Goal: Task Accomplishment & Management: Manage account settings

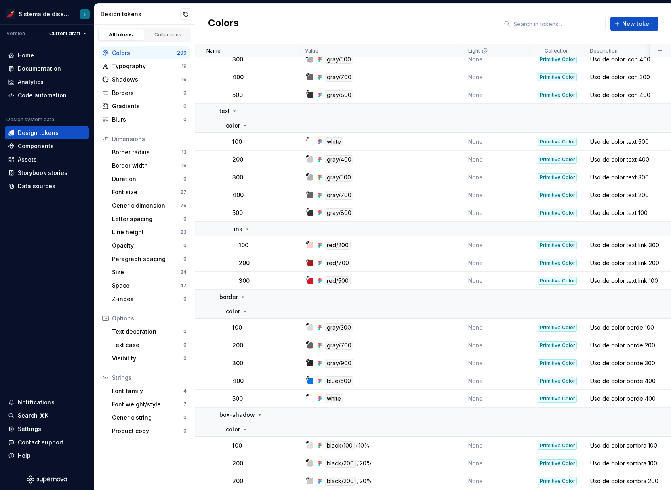
scroll to position [594, 0]
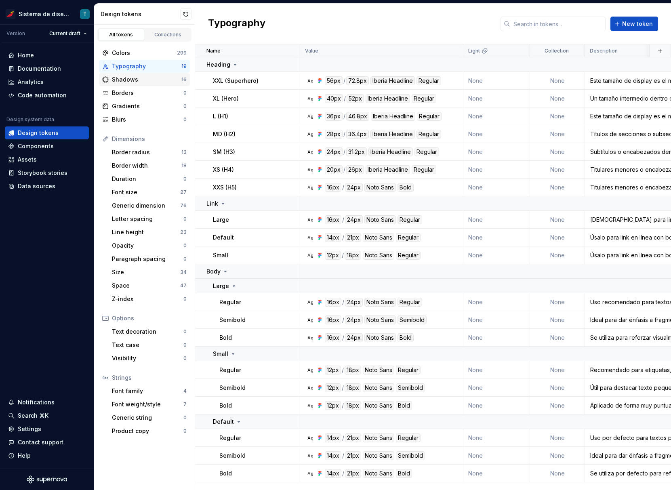
click at [161, 83] on div "Shadows" at bounding box center [146, 80] width 69 height 8
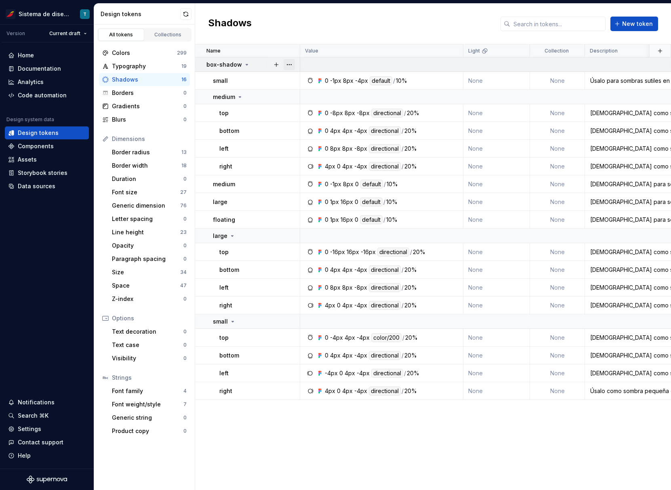
click at [293, 63] on button "button" at bounding box center [288, 64] width 11 height 11
click at [272, 80] on html "Sistema de diseño Iberia T Version Current draft Home Documentation Analytics C…" at bounding box center [335, 245] width 671 height 490
click at [288, 82] on button "button" at bounding box center [288, 80] width 11 height 11
click at [269, 103] on html "Sistema de diseño Iberia T Version Current draft Home Documentation Analytics C…" at bounding box center [335, 245] width 671 height 490
click at [299, 116] on div at bounding box center [289, 112] width 21 height 17
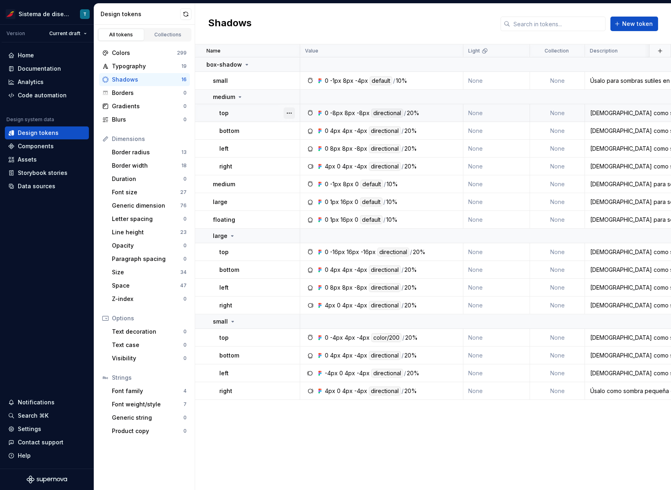
click at [288, 113] on button "button" at bounding box center [288, 112] width 11 height 11
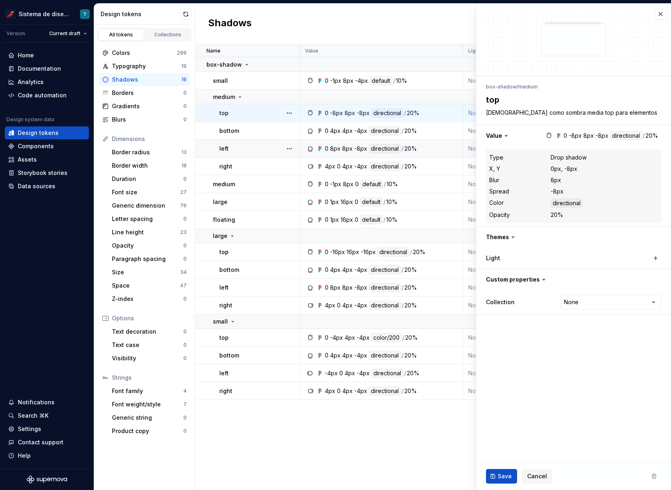
click at [264, 145] on div "left" at bounding box center [259, 149] width 80 height 8
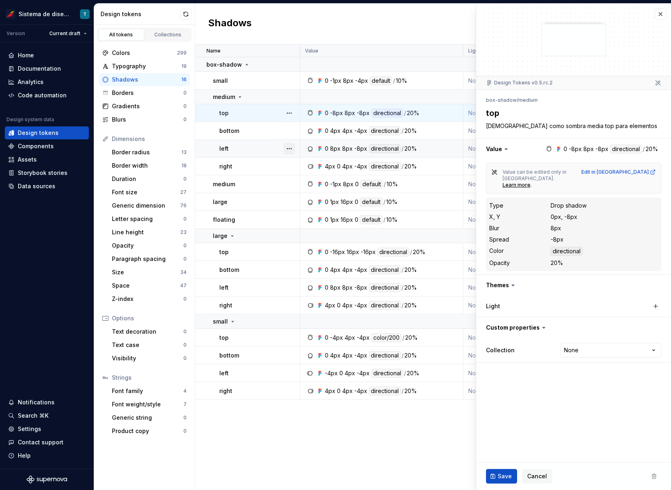
click at [289, 150] on button "button" at bounding box center [288, 148] width 11 height 11
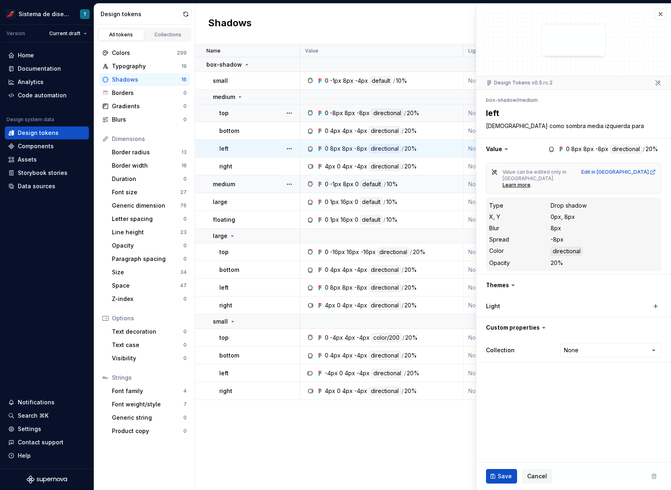
click at [272, 177] on td "medium" at bounding box center [247, 184] width 105 height 18
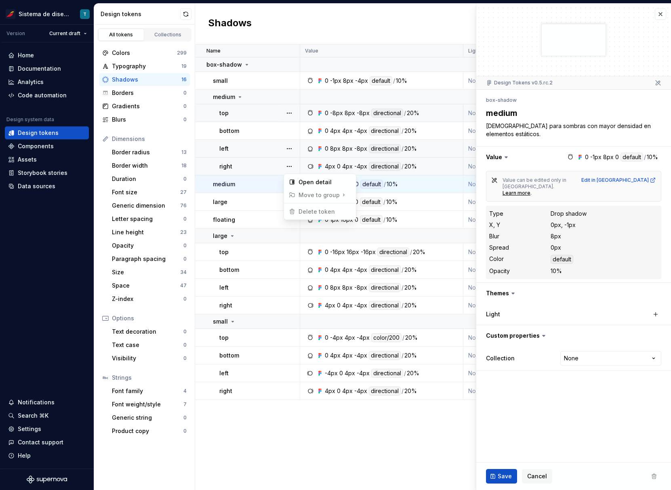
click at [293, 166] on button "button" at bounding box center [288, 166] width 11 height 11
click at [252, 187] on html "Sistema de diseño Iberia T Version Current draft Home Documentation Analytics C…" at bounding box center [335, 245] width 671 height 490
click at [292, 183] on button "button" at bounding box center [288, 183] width 11 height 11
click at [271, 197] on html "Sistema de diseño Iberia T Version Current draft Home Documentation Analytics C…" at bounding box center [335, 245] width 671 height 490
click at [288, 202] on button "button" at bounding box center [288, 201] width 11 height 11
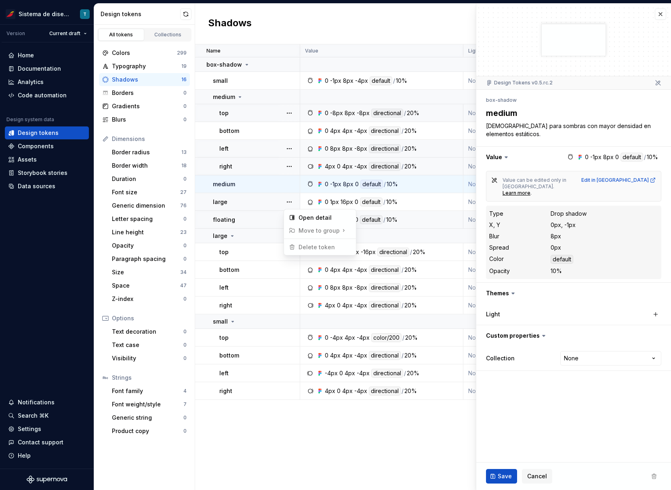
click at [274, 215] on html "Sistema de diseño Iberia T Version Current draft Home Documentation Analytics C…" at bounding box center [335, 245] width 671 height 490
click at [290, 221] on button "button" at bounding box center [288, 219] width 11 height 11
click at [270, 239] on html "Sistema de diseño Iberia T Version Current draft Home Documentation Analytics C…" at bounding box center [335, 245] width 671 height 490
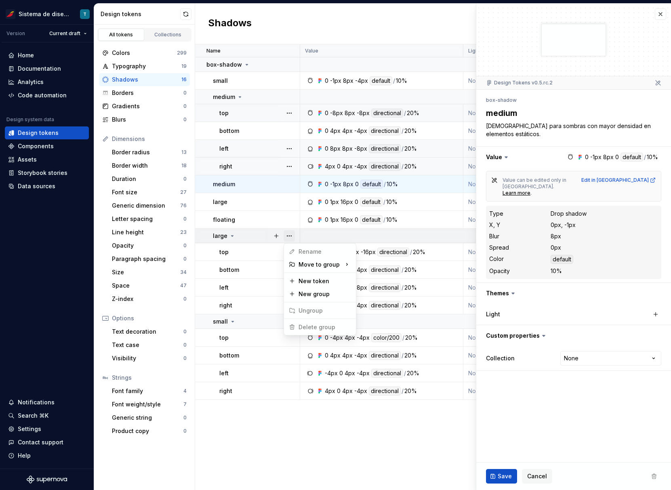
click at [292, 237] on button "button" at bounding box center [288, 235] width 11 height 11
click at [263, 277] on html "Sistema de diseño Iberia T Version Current draft Home Documentation Analytics C…" at bounding box center [335, 245] width 671 height 490
click at [289, 321] on button "button" at bounding box center [288, 321] width 11 height 11
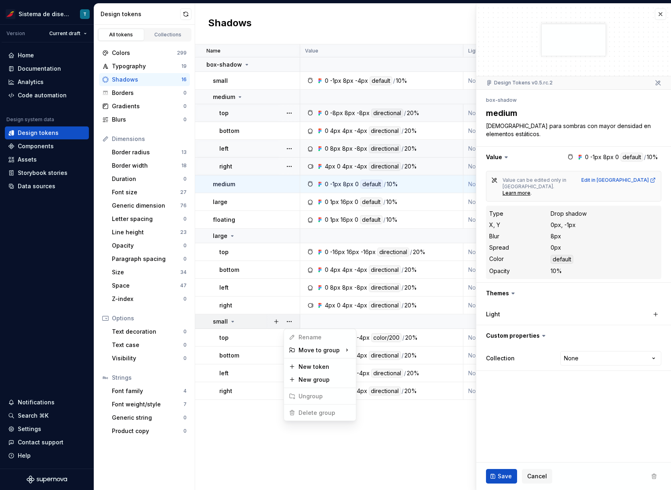
click at [278, 292] on html "Sistema de diseño Iberia T Version Current draft Home Documentation Analytics C…" at bounding box center [335, 245] width 671 height 490
click at [287, 304] on button "button" at bounding box center [288, 305] width 11 height 11
click at [288, 290] on html "Sistema de diseño Iberia T Version Current draft Home Documentation Analytics C…" at bounding box center [335, 245] width 671 height 490
click at [287, 288] on button "button" at bounding box center [288, 287] width 11 height 11
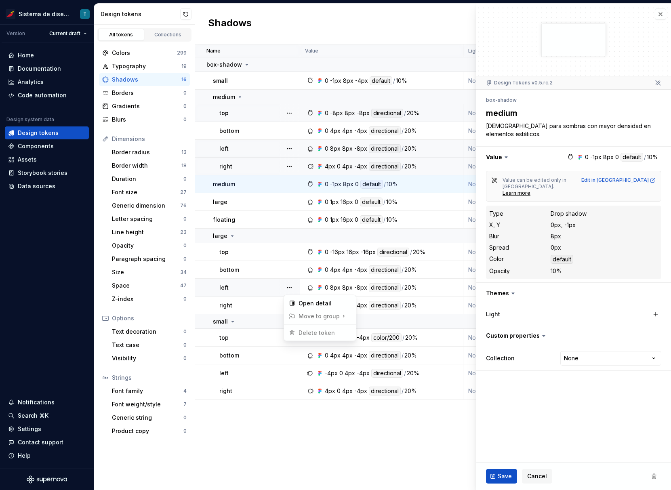
click at [286, 274] on html "Sistema de diseño Iberia T Version Current draft Home Documentation Analytics C…" at bounding box center [335, 245] width 671 height 490
click at [286, 267] on button "button" at bounding box center [288, 269] width 11 height 11
click at [296, 355] on html "Sistema de diseño Iberia T Version Current draft Home Documentation Analytics C…" at bounding box center [335, 245] width 671 height 490
click at [294, 353] on button "button" at bounding box center [288, 355] width 11 height 11
click at [281, 353] on html "Sistema de diseño Iberia T Version Current draft Home Documentation Analytics C…" at bounding box center [335, 245] width 671 height 490
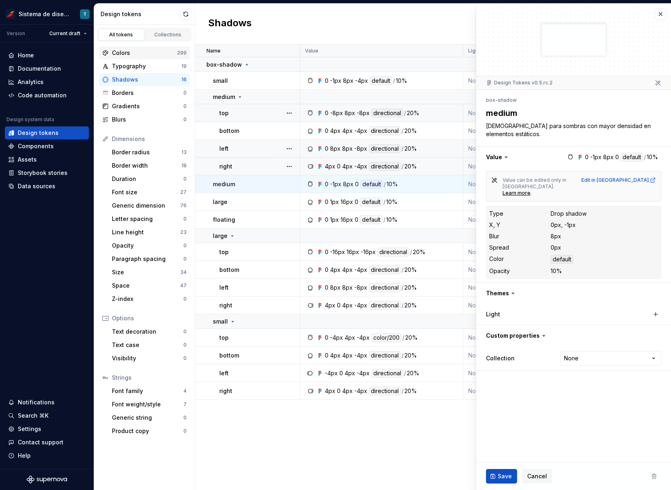
click at [140, 51] on div "Colors" at bounding box center [144, 53] width 65 height 8
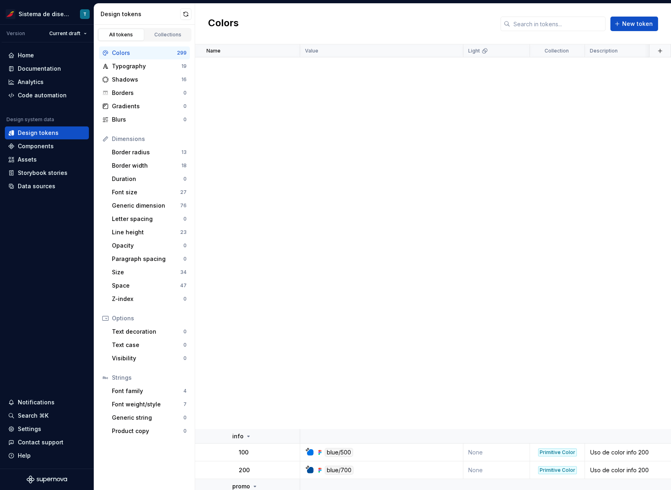
scroll to position [6411, 0]
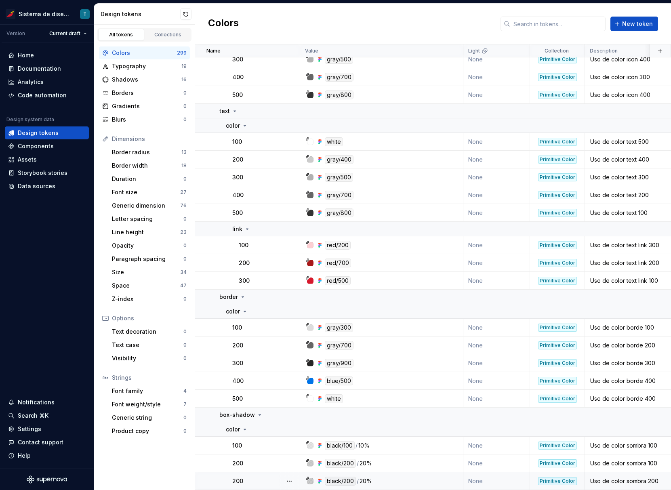
click at [291, 472] on div at bounding box center [289, 480] width 21 height 17
click at [292, 476] on button "button" at bounding box center [288, 480] width 11 height 11
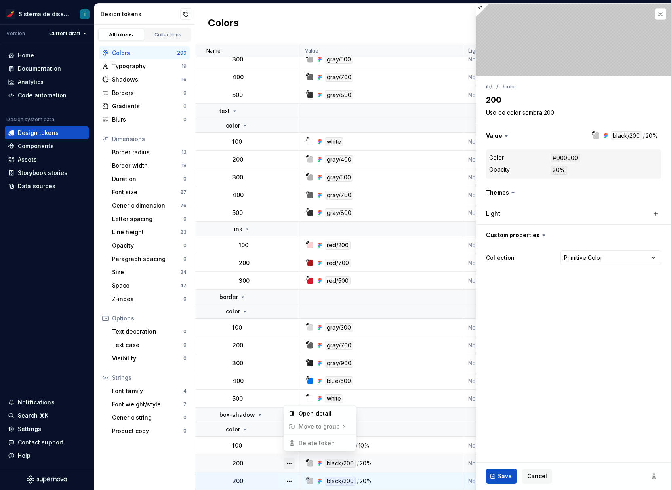
click at [288, 458] on button "button" at bounding box center [288, 463] width 11 height 11
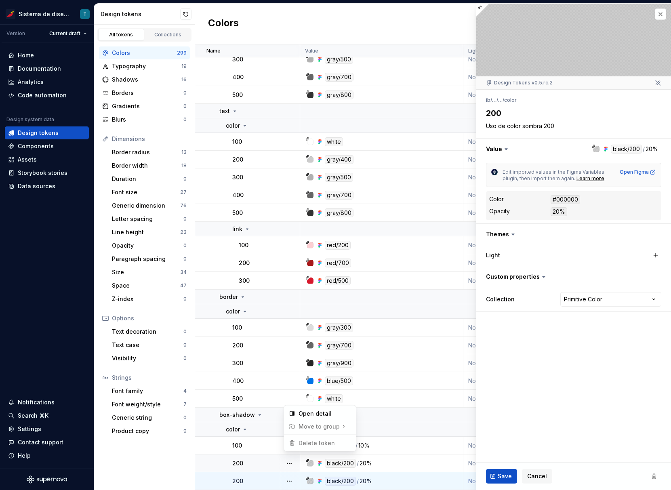
click at [302, 442] on span "Delete token" at bounding box center [311, 443] width 52 height 13
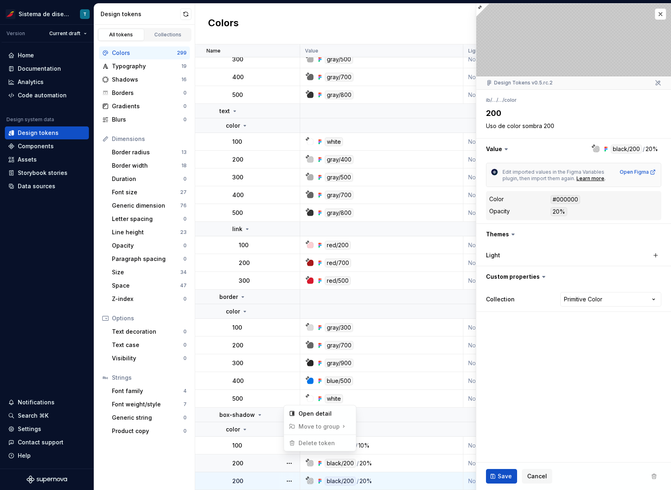
click at [589, 199] on html "Sistema de diseño Iberia T Version Current draft Home Documentation Analytics C…" at bounding box center [335, 245] width 671 height 490
click at [571, 211] on dd "20%" at bounding box center [603, 211] width 107 height 9
click at [604, 293] on html "Sistema de diseño Iberia T Version Current draft Home Documentation Analytics C…" at bounding box center [335, 245] width 671 height 490
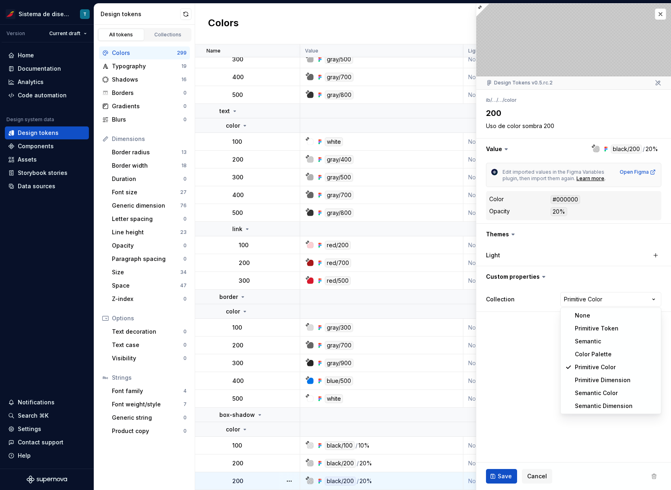
click at [252, 300] on html "Sistema de diseño Iberia T Version Current draft Home Documentation Analytics C…" at bounding box center [335, 245] width 671 height 490
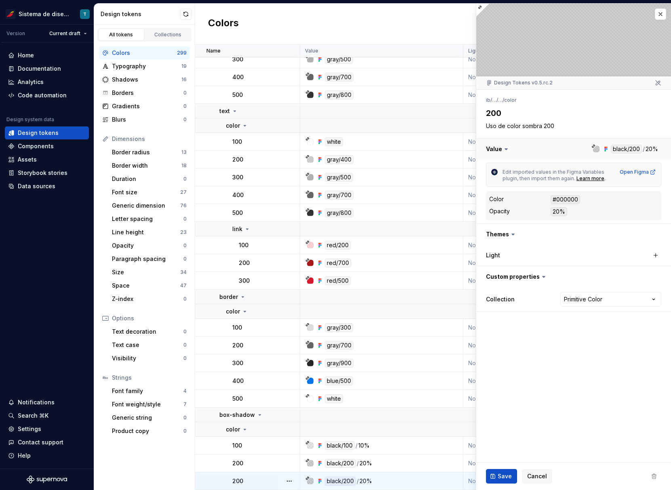
click at [628, 150] on button "button" at bounding box center [573, 149] width 195 height 21
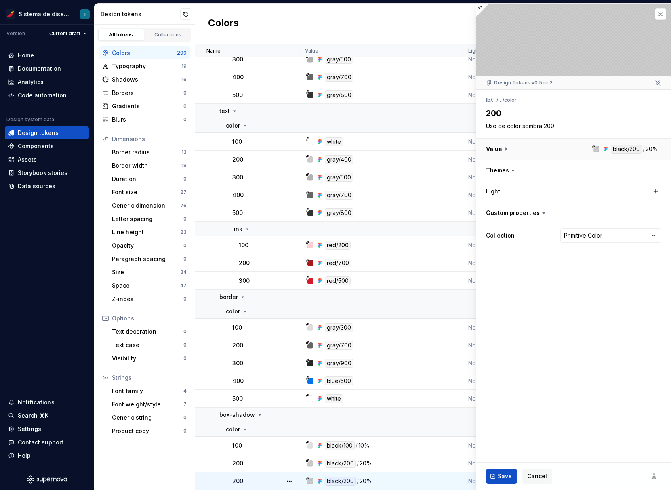
click at [628, 150] on button "button" at bounding box center [573, 149] width 195 height 21
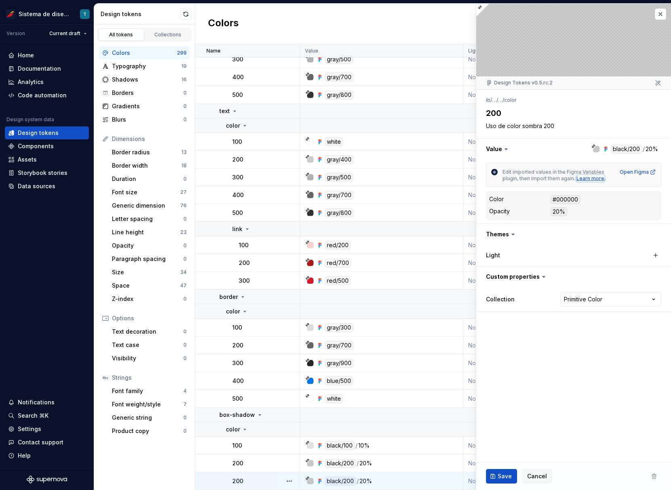
click at [589, 180] on div "Learn more" at bounding box center [590, 178] width 28 height 6
type textarea "*"
